Goal: Find specific page/section

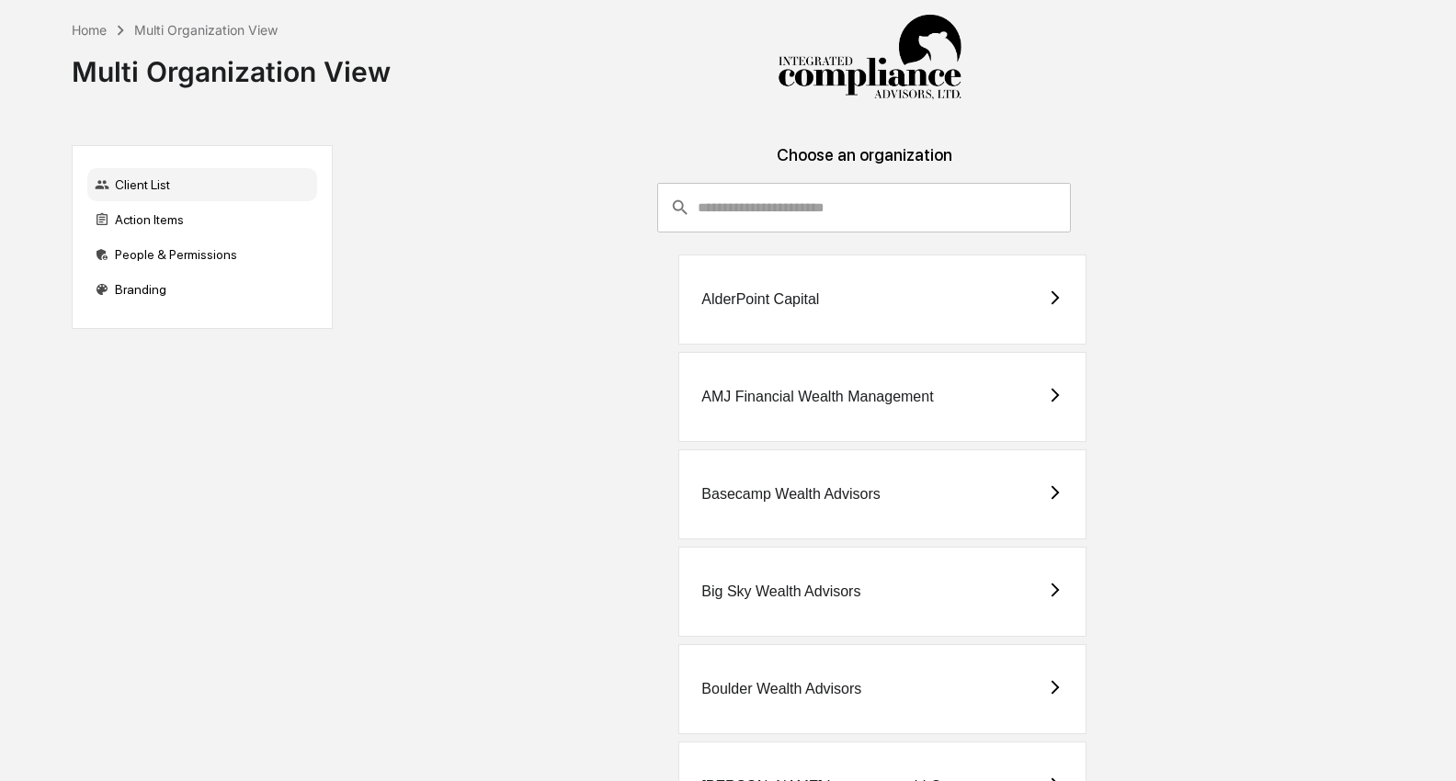
click at [752, 210] on input "consultant-dashboard__filter-organizations-search-bar" at bounding box center [884, 208] width 373 height 50
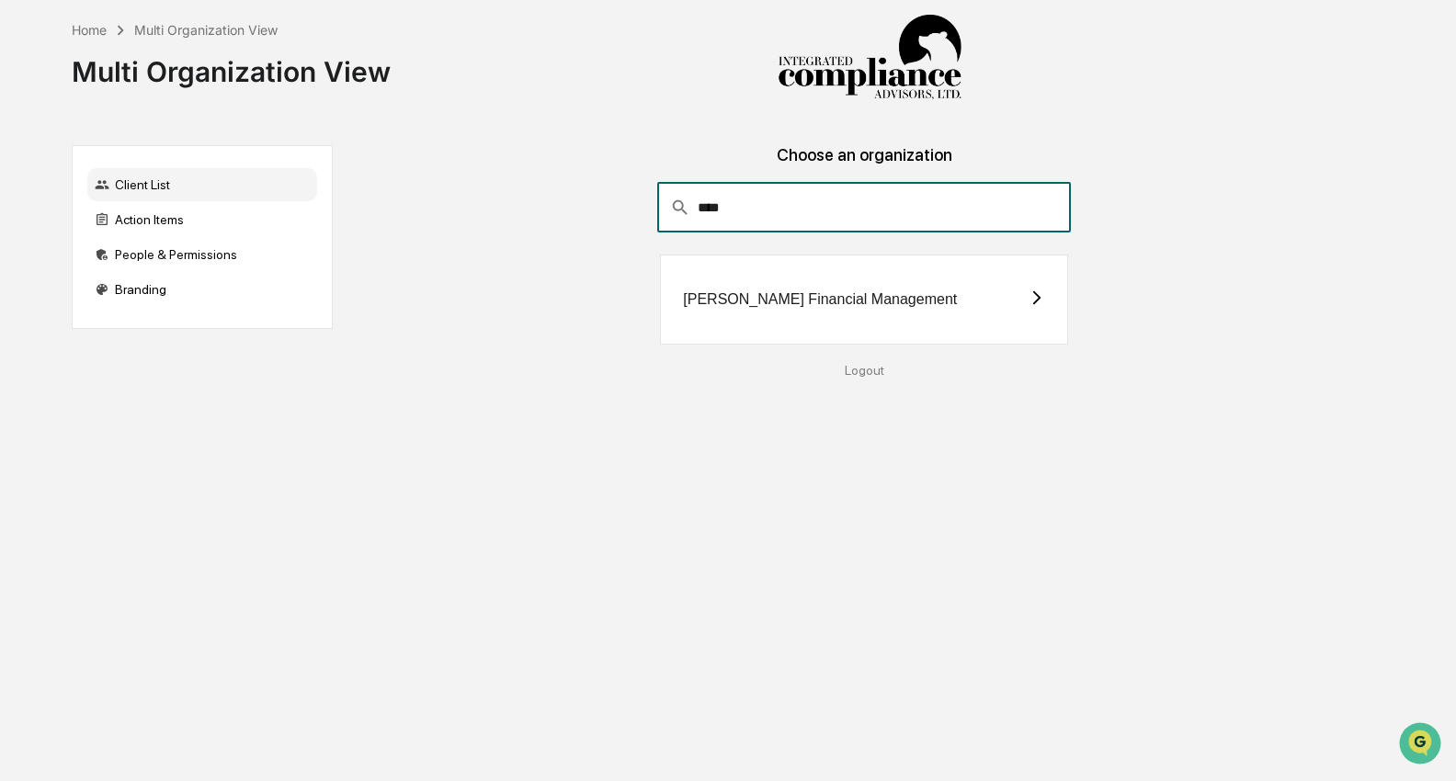
type input "****"
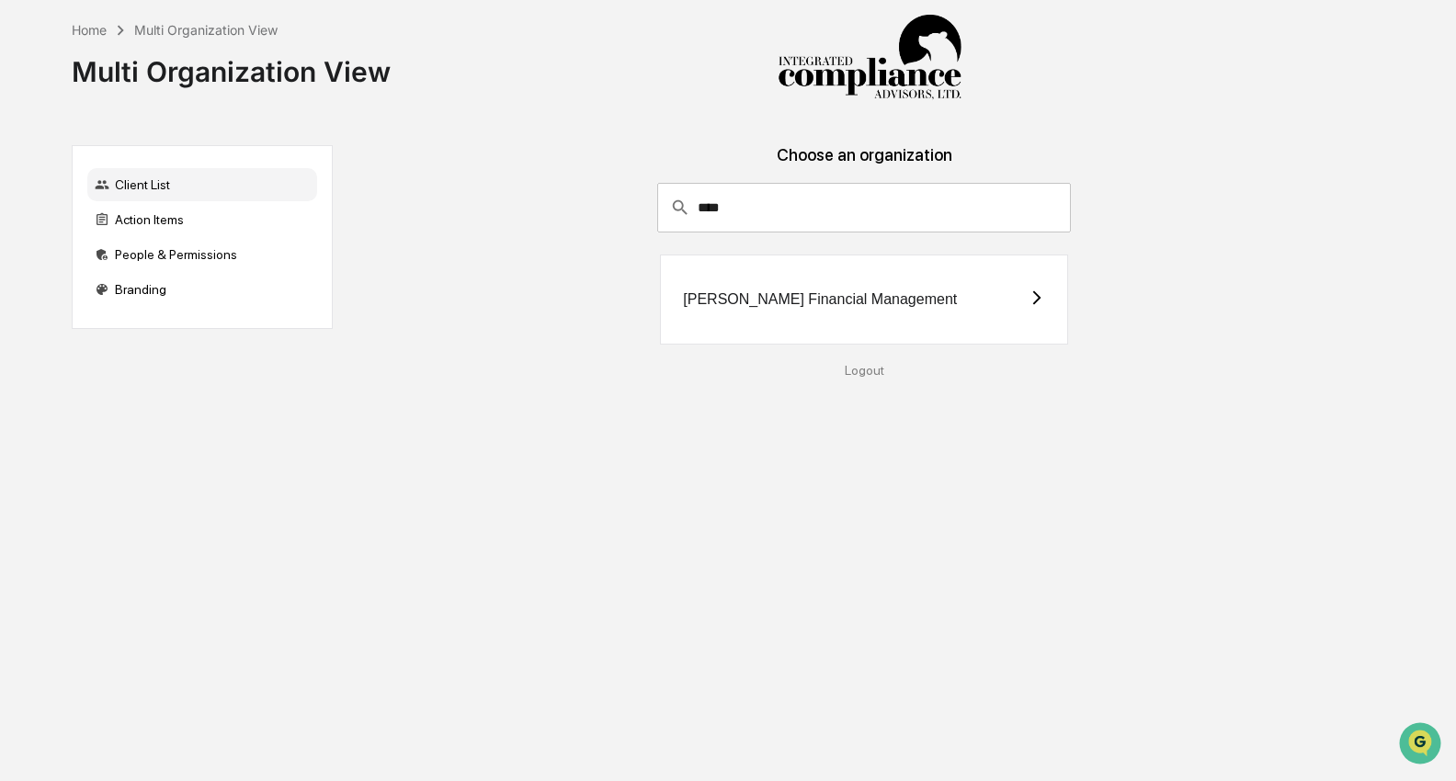
click at [782, 320] on div "[PERSON_NAME] Financial Management" at bounding box center [864, 300] width 408 height 90
